Goal: Navigation & Orientation: Understand site structure

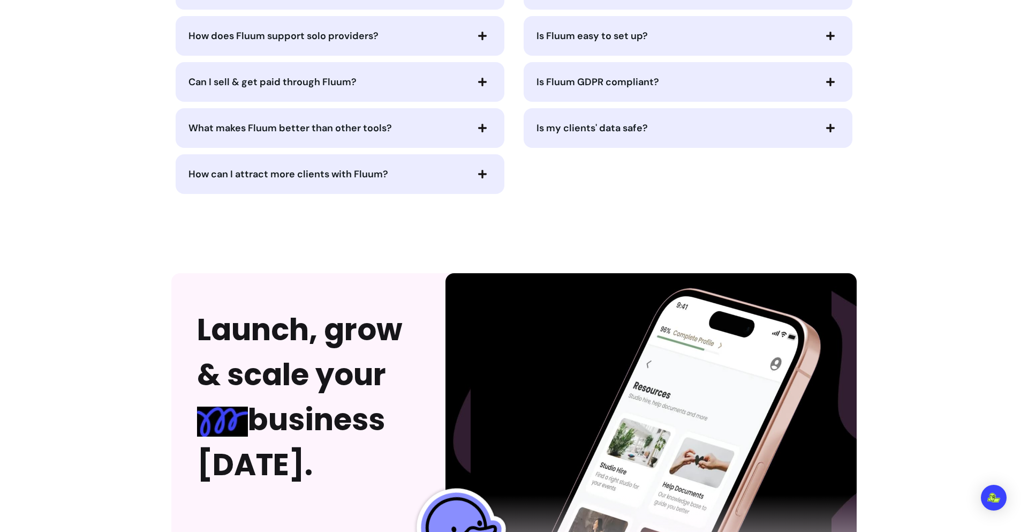
scroll to position [2736, 0]
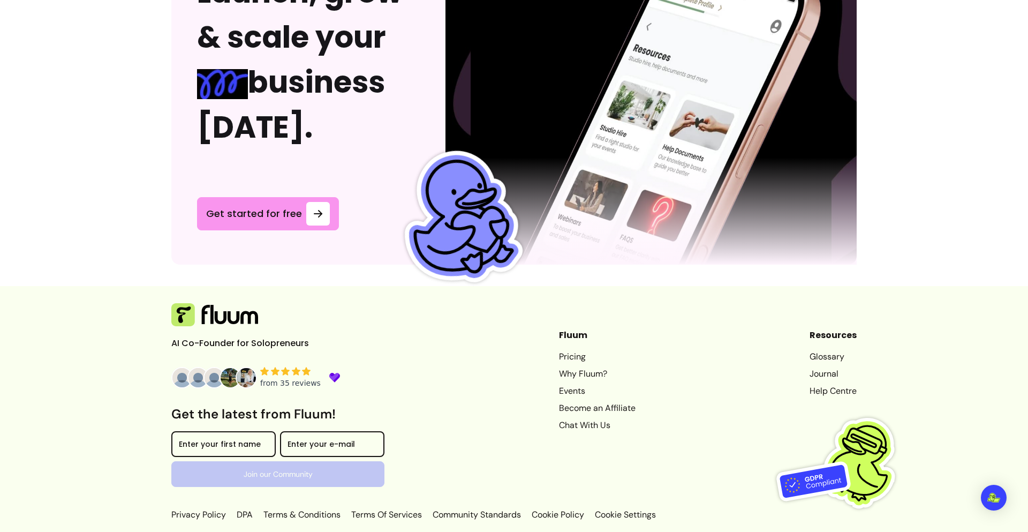
click at [757, 460] on div "AI Co-Founder for Solopreneurs Get the latest from Fluum! Enter your first name…" at bounding box center [513, 412] width 685 height 218
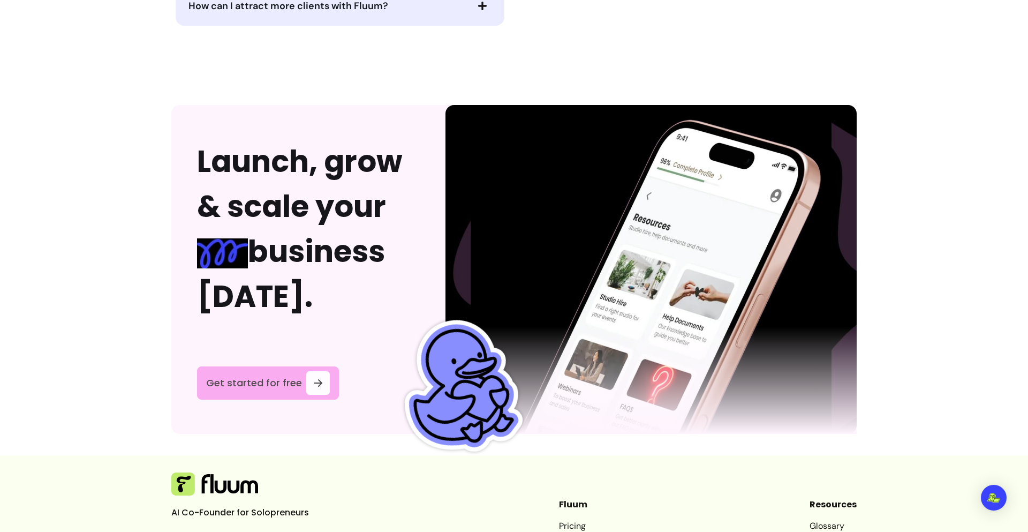
scroll to position [2575, 0]
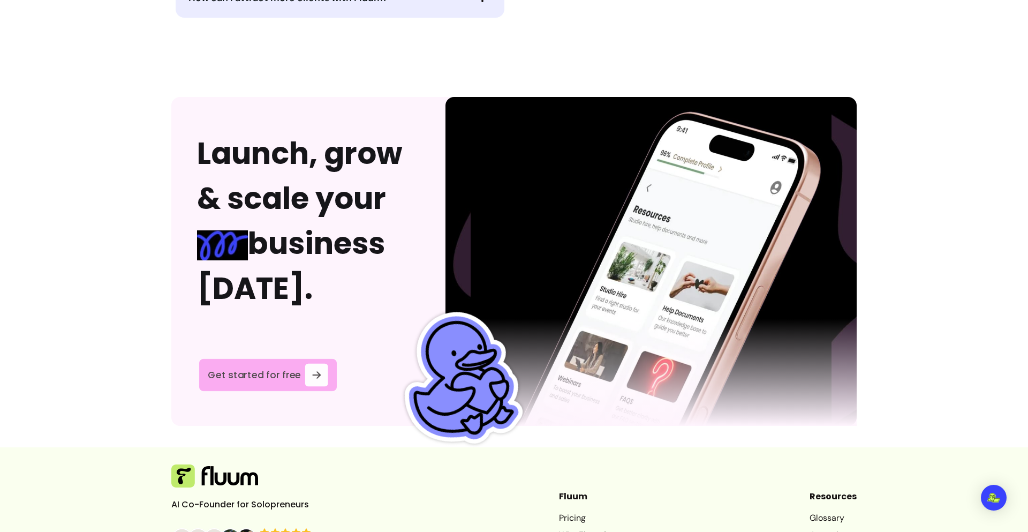
click at [305, 372] on div at bounding box center [316, 374] width 23 height 23
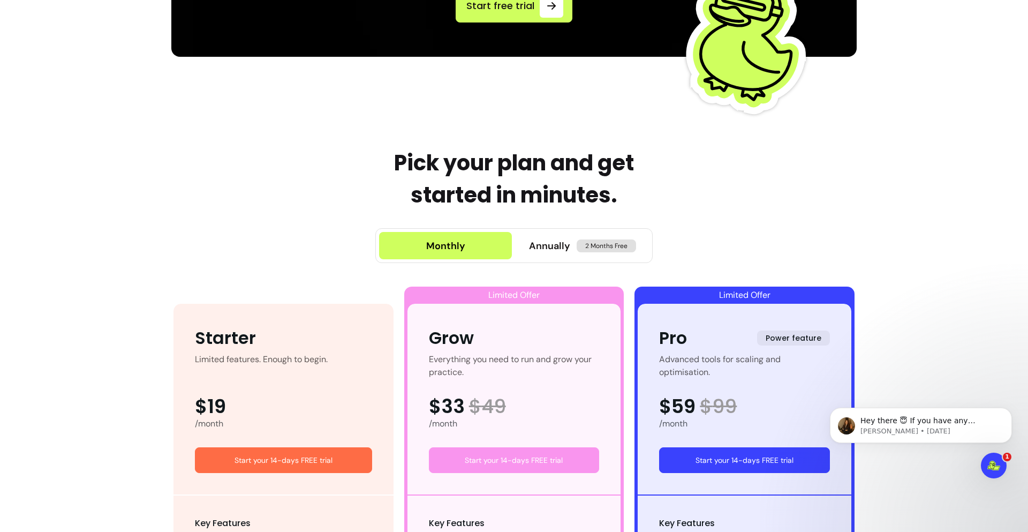
scroll to position [283, 0]
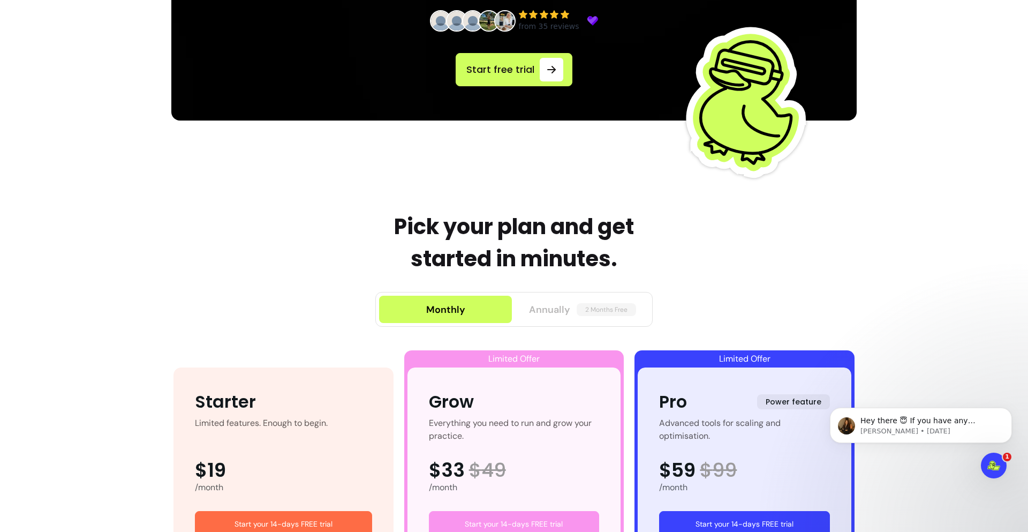
click at [537, 308] on span "Annually" at bounding box center [549, 309] width 41 height 15
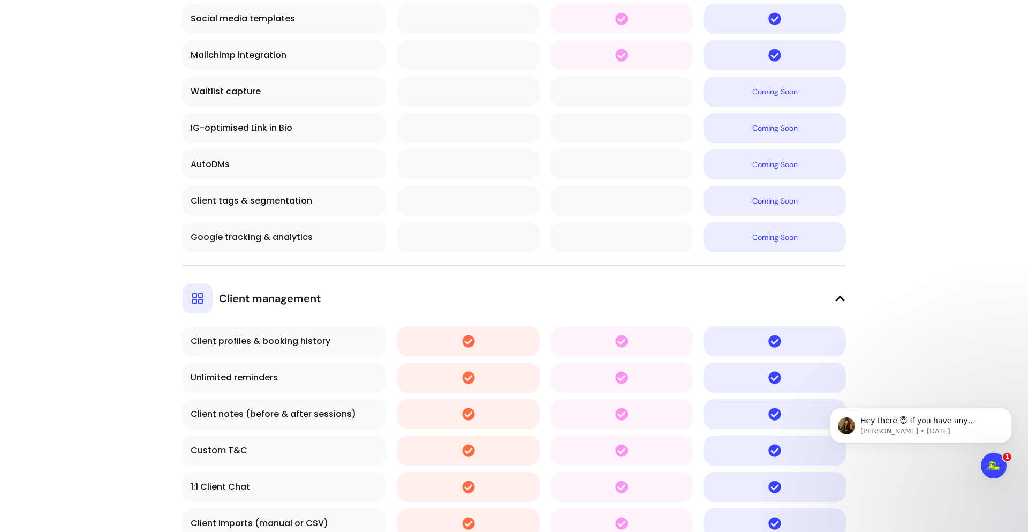
scroll to position [3561, 0]
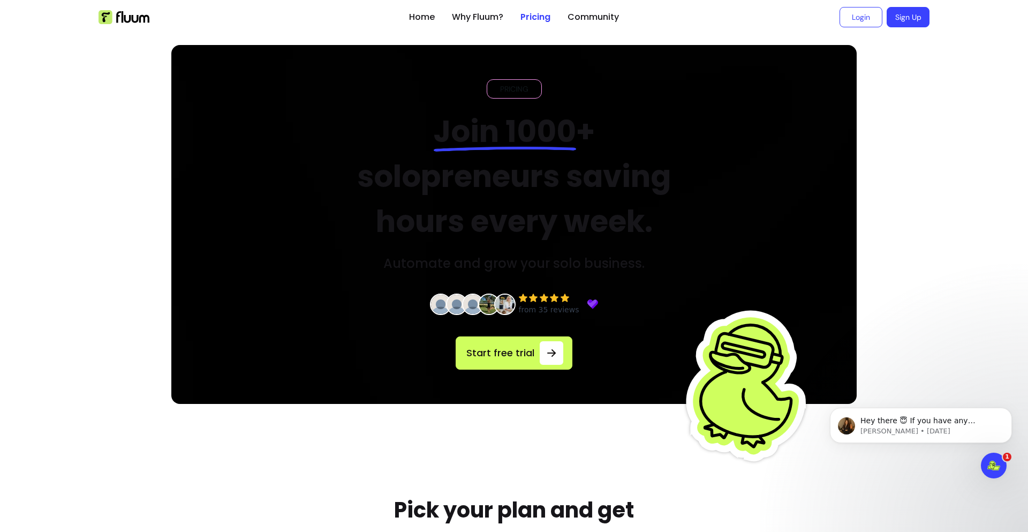
click at [503, 85] on span "PRICING" at bounding box center [514, 89] width 37 height 11
click at [504, 86] on span "PRICING" at bounding box center [514, 89] width 37 height 11
click at [591, 110] on h2 "Join 1000 + solopreneurs saving hours every week." at bounding box center [514, 176] width 362 height 135
click at [520, 93] on span "PRICING" at bounding box center [514, 89] width 37 height 11
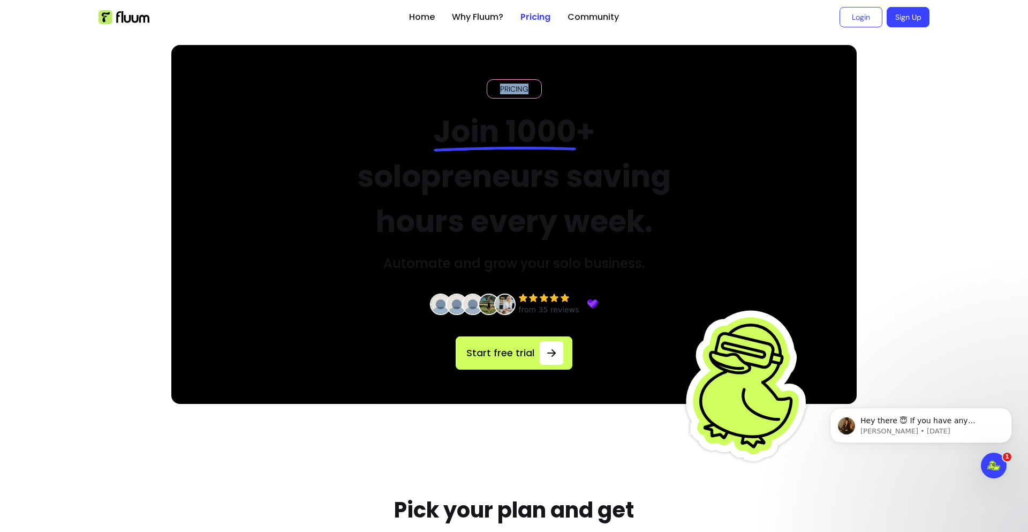
click at [520, 93] on span "PRICING" at bounding box center [514, 89] width 37 height 11
click at [462, 12] on link "Why Fluum?" at bounding box center [477, 17] width 51 height 13
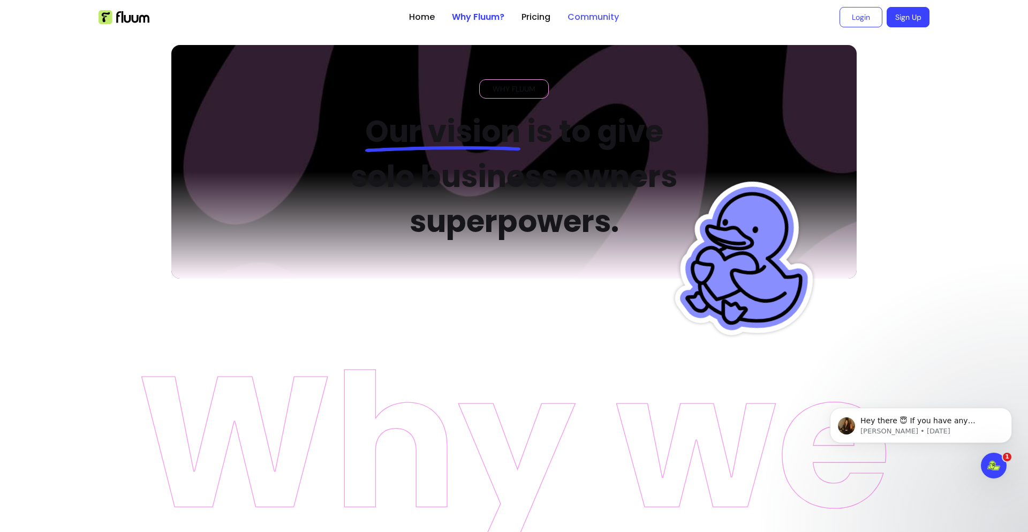
click at [567, 20] on link "Community" at bounding box center [592, 17] width 51 height 13
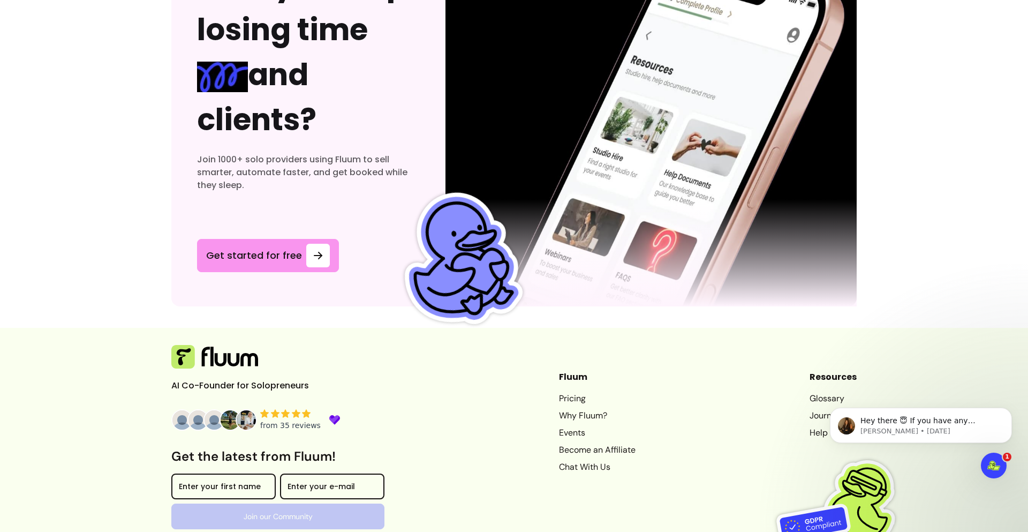
scroll to position [3271, 0]
